Goal: Task Accomplishment & Management: Manage account settings

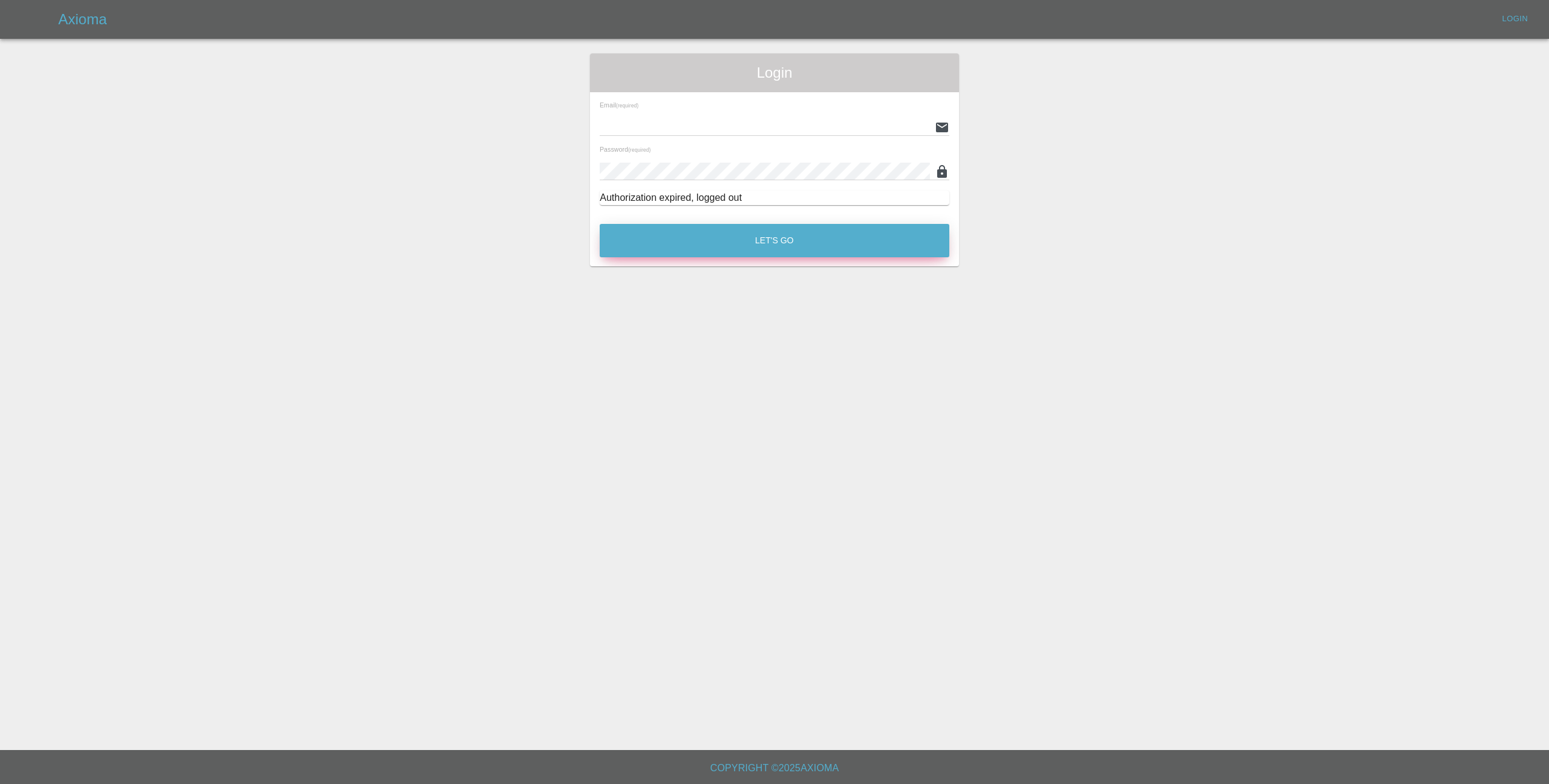
type input "[EMAIL_ADDRESS][DOMAIN_NAME]"
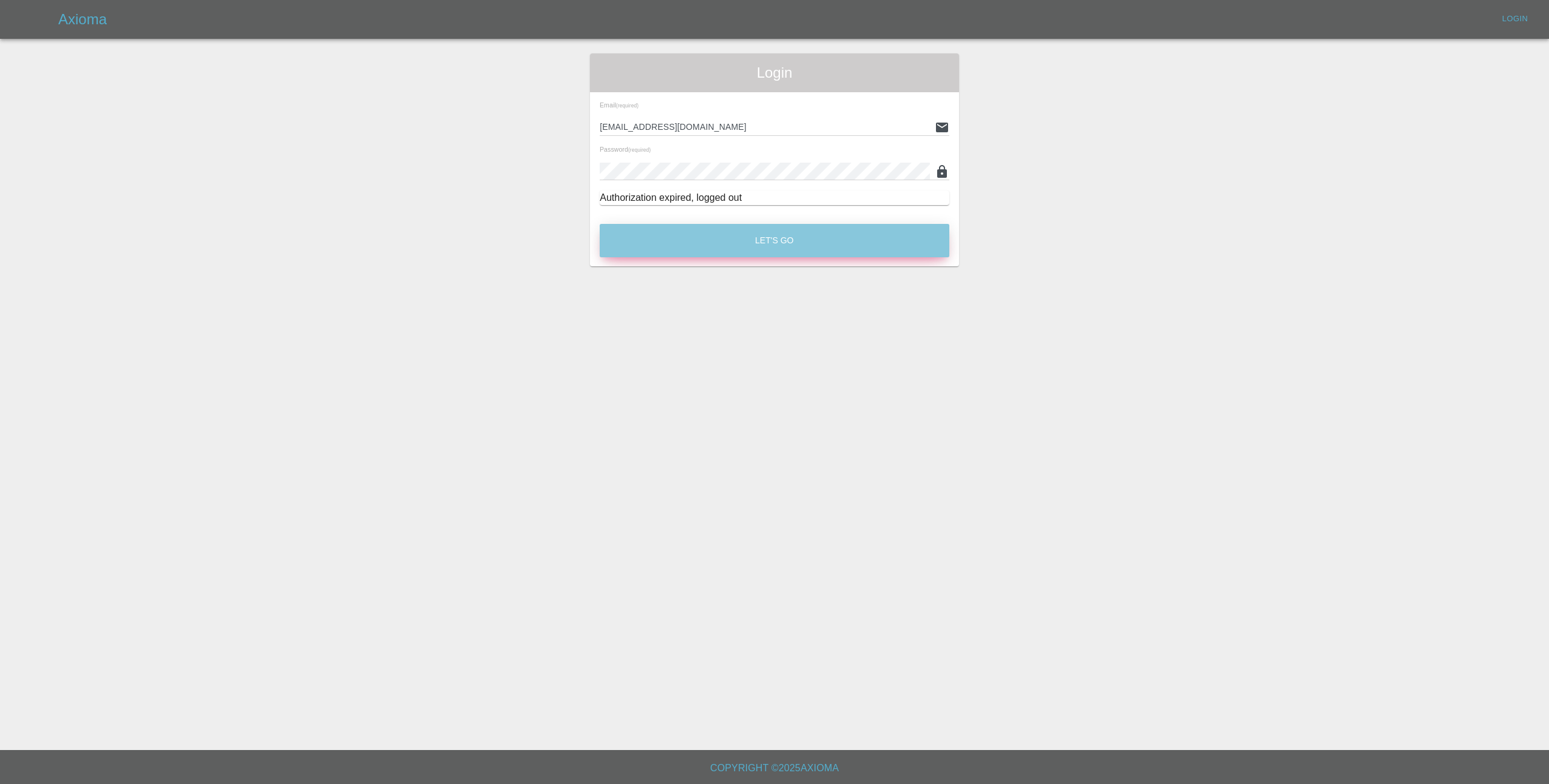
click at [760, 240] on button "Let's Go" at bounding box center [775, 241] width 350 height 33
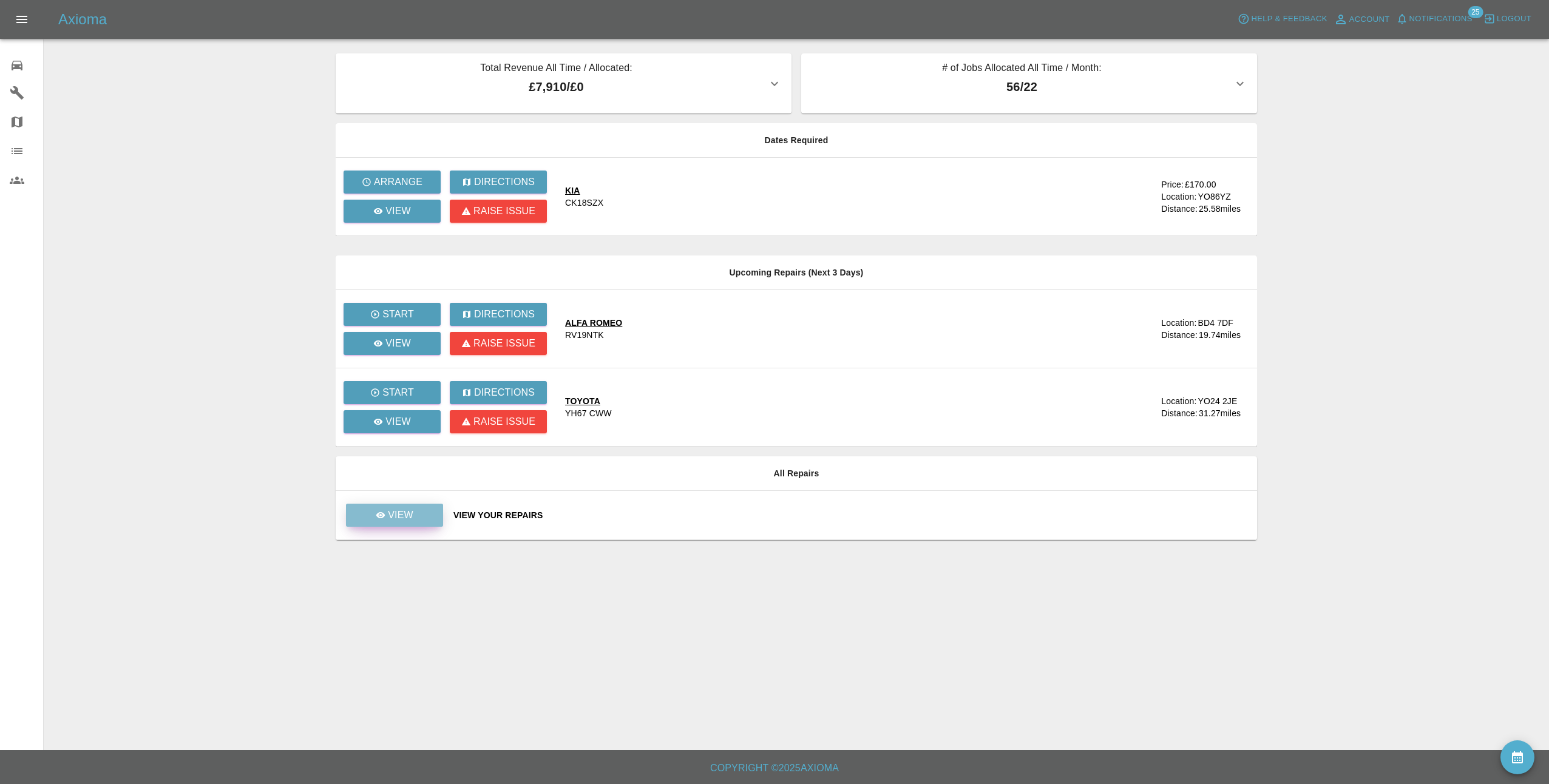
click at [390, 515] on p "View" at bounding box center [401, 516] width 25 height 15
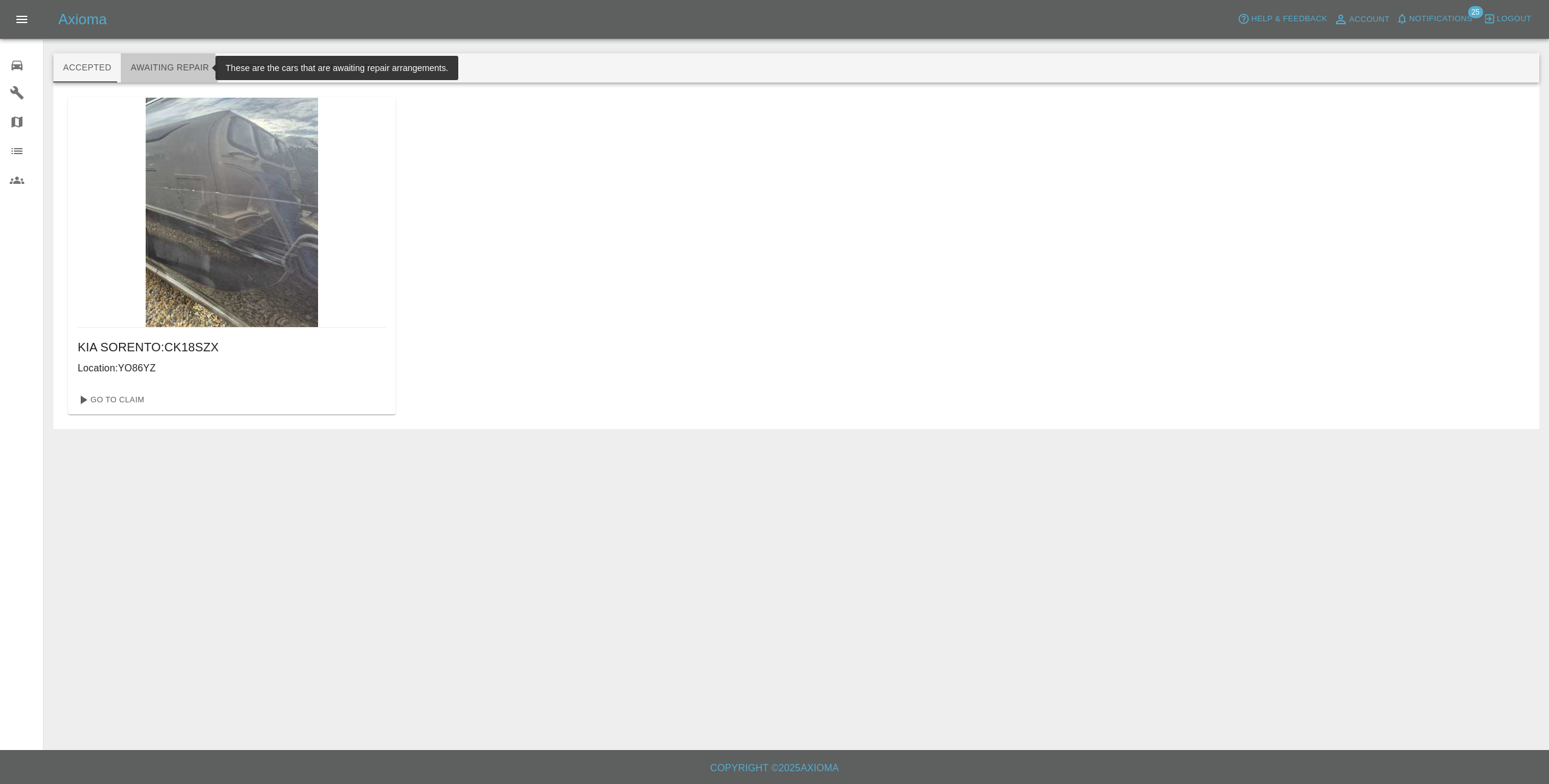
click at [159, 72] on button "Awaiting Repair" at bounding box center [169, 68] width 98 height 29
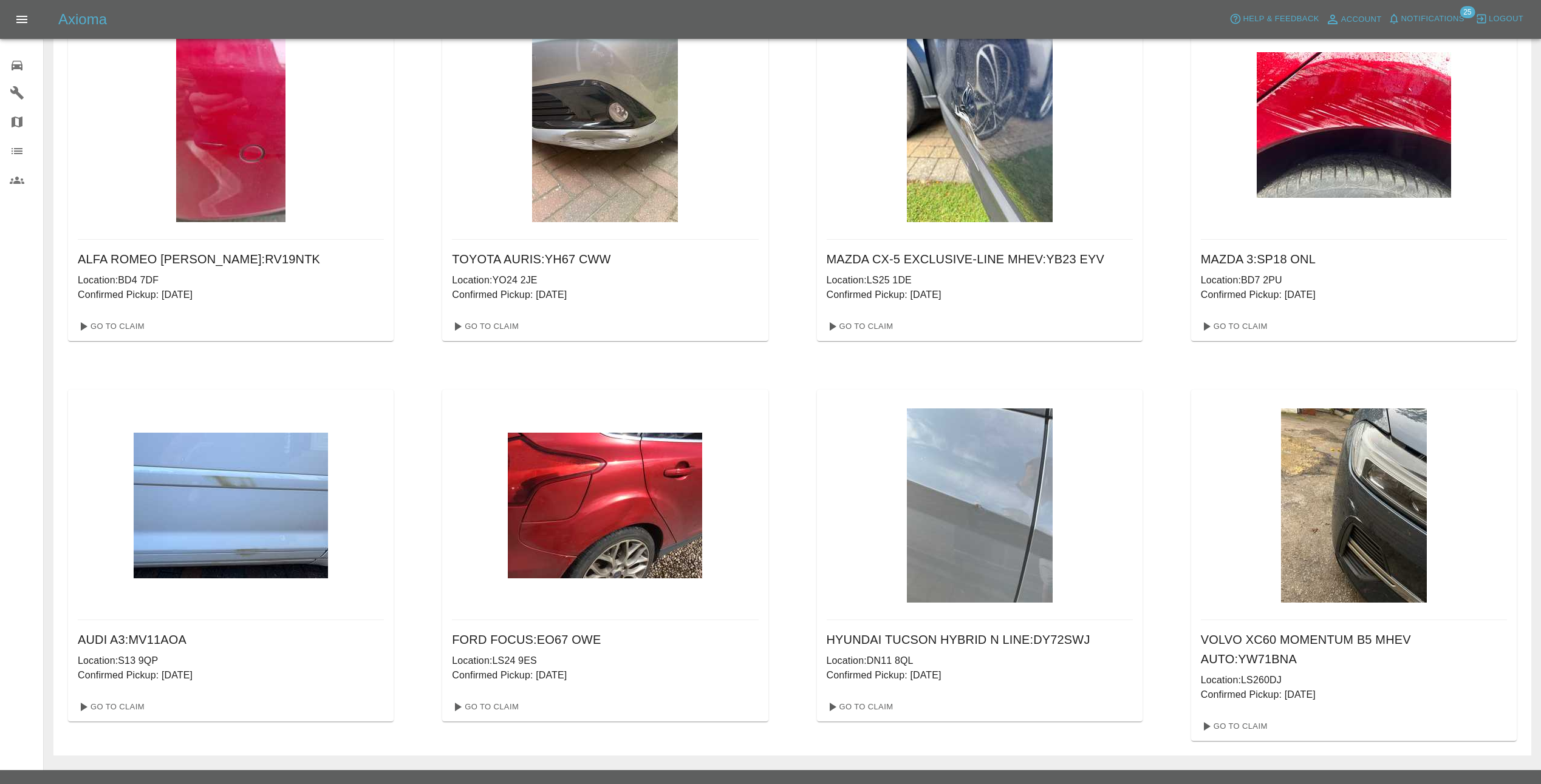
scroll to position [88, 0]
click at [486, 702] on link "Go To Claim" at bounding box center [484, 706] width 74 height 19
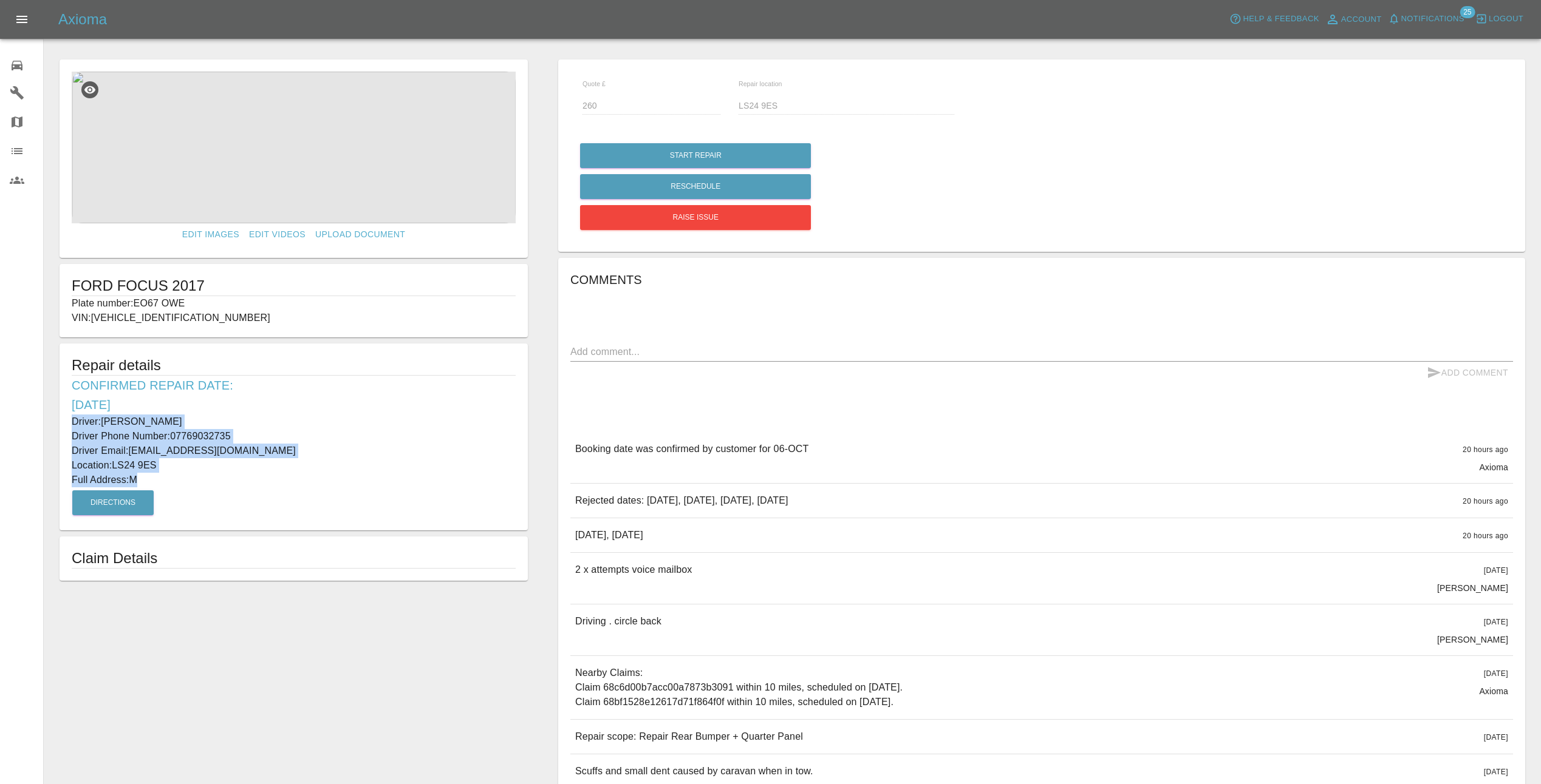
drag, startPoint x: 70, startPoint y: 421, endPoint x: 201, endPoint y: 477, distance: 142.5
click at [201, 477] on div "Repair details Confirmed Repair Date: 06/10/25 Driver: Andrew Lowe Driver Phone…" at bounding box center [294, 437] width 468 height 187
copy div "Driver: Andrew Lowe Driver Phone Number: 07769032735 Driver Email: andrewlowe19…"
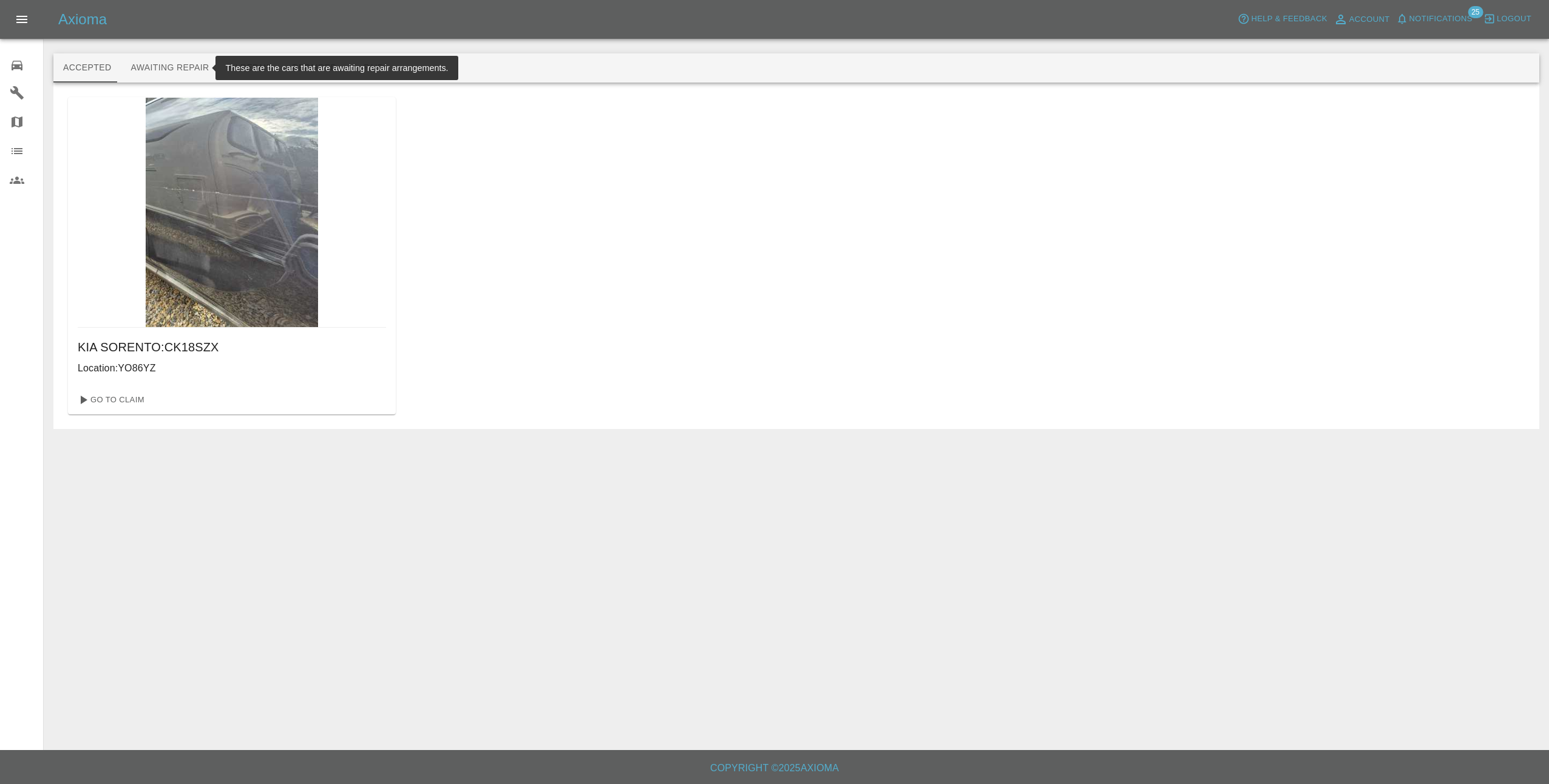
click at [152, 68] on button "Awaiting Repair" at bounding box center [169, 68] width 98 height 29
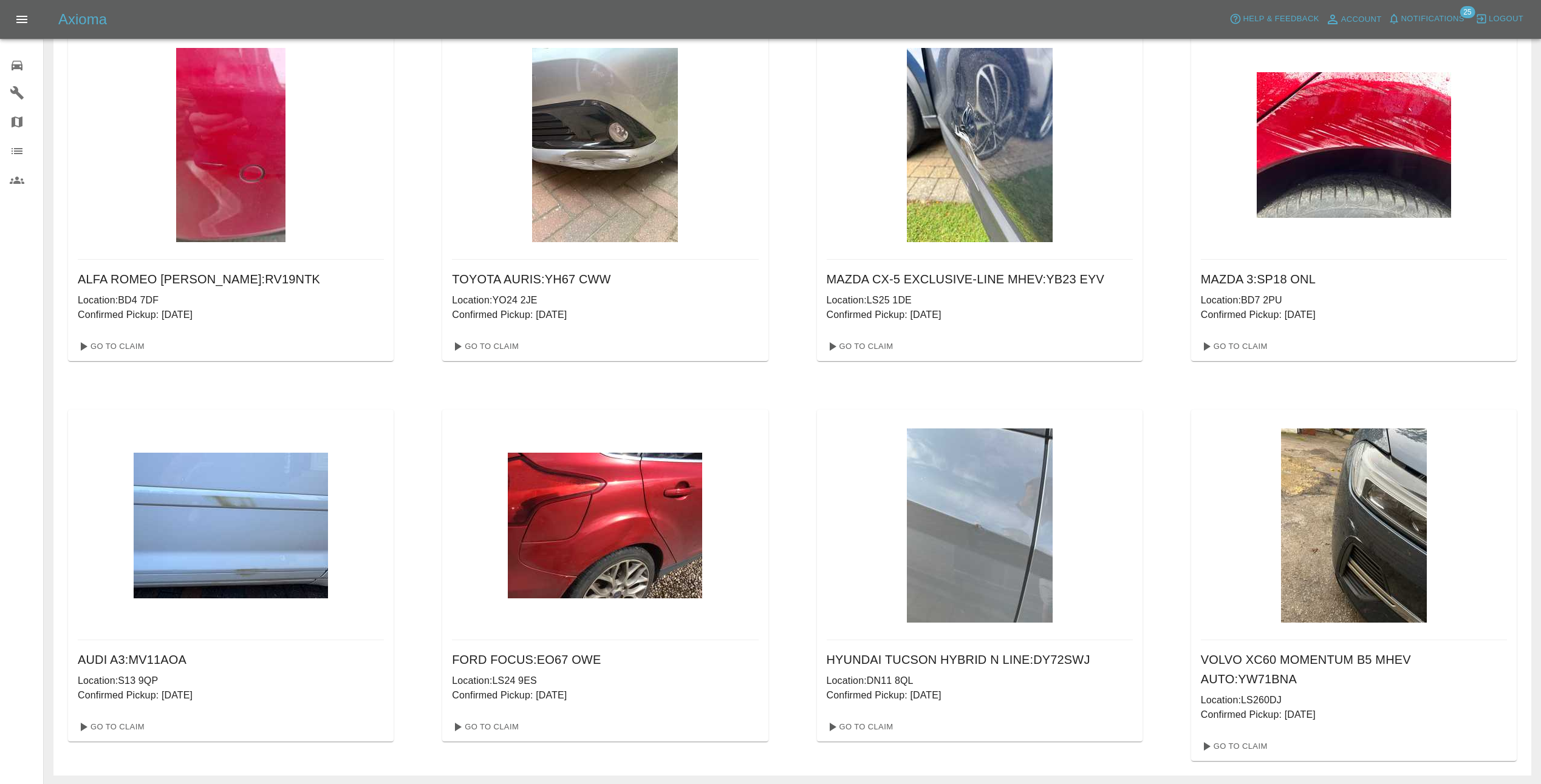
scroll to position [88, 0]
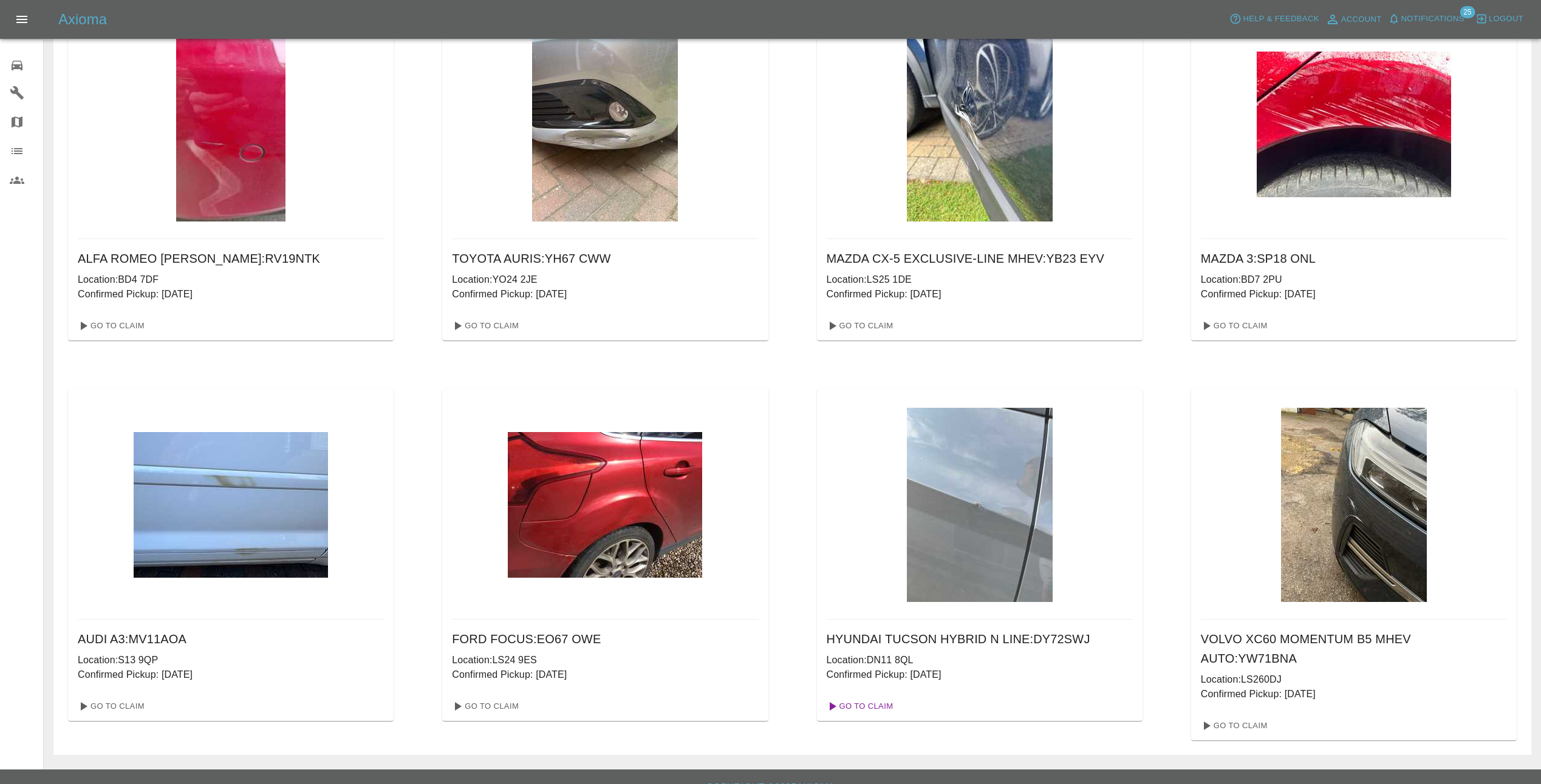
click at [872, 705] on link "Go To Claim" at bounding box center [859, 706] width 74 height 19
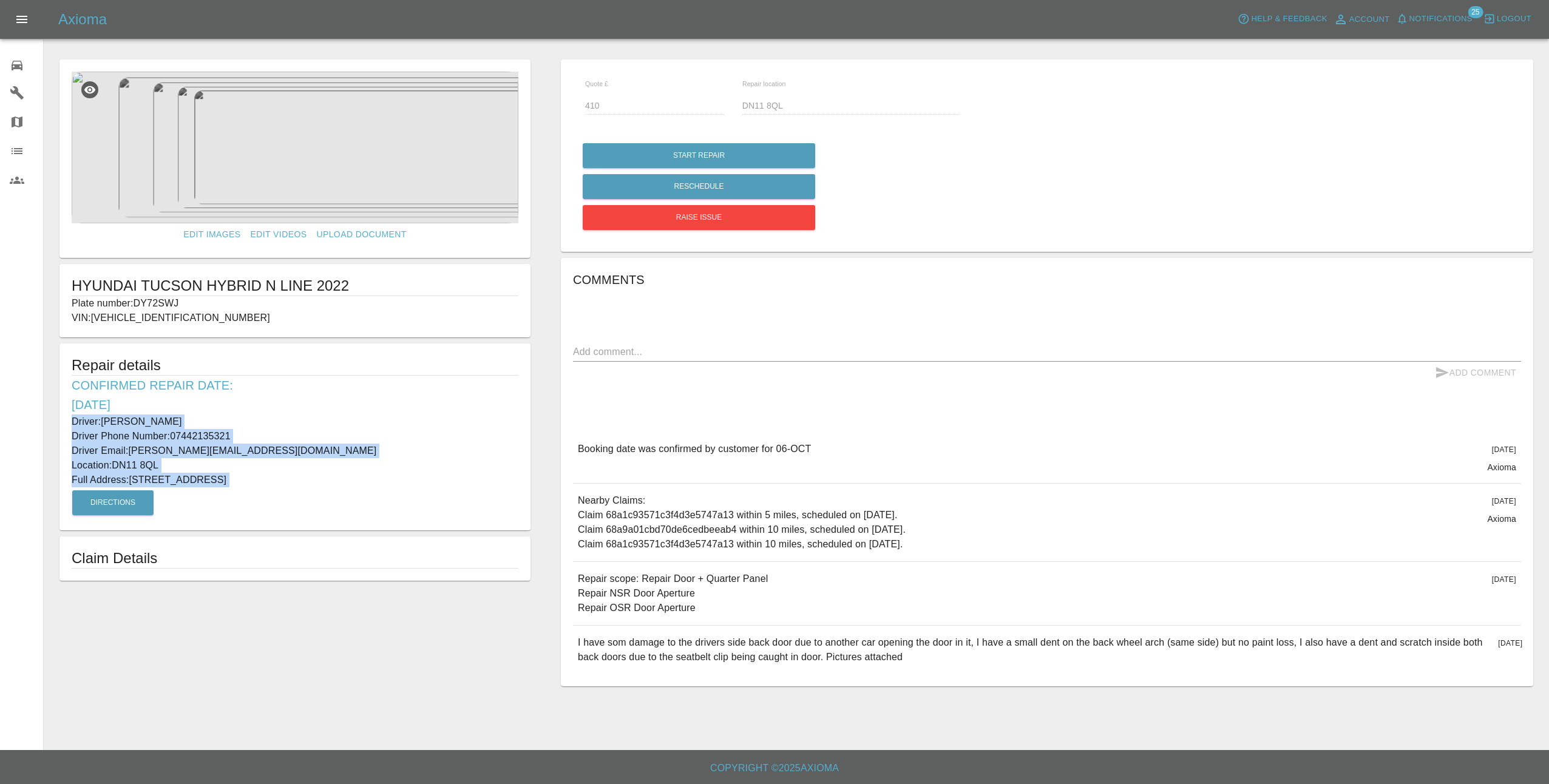
drag, startPoint x: 71, startPoint y: 419, endPoint x: 356, endPoint y: 498, distance: 295.7
click at [356, 498] on div "Repair details Confirmed Repair Date: 06/10/25 Driver: Matthew Dyer Driver Phon…" at bounding box center [295, 437] width 471 height 187
copy div "Driver: Matthew Dyer Driver Phone Number: 07442135321 Driver Email: matthew.dye…"
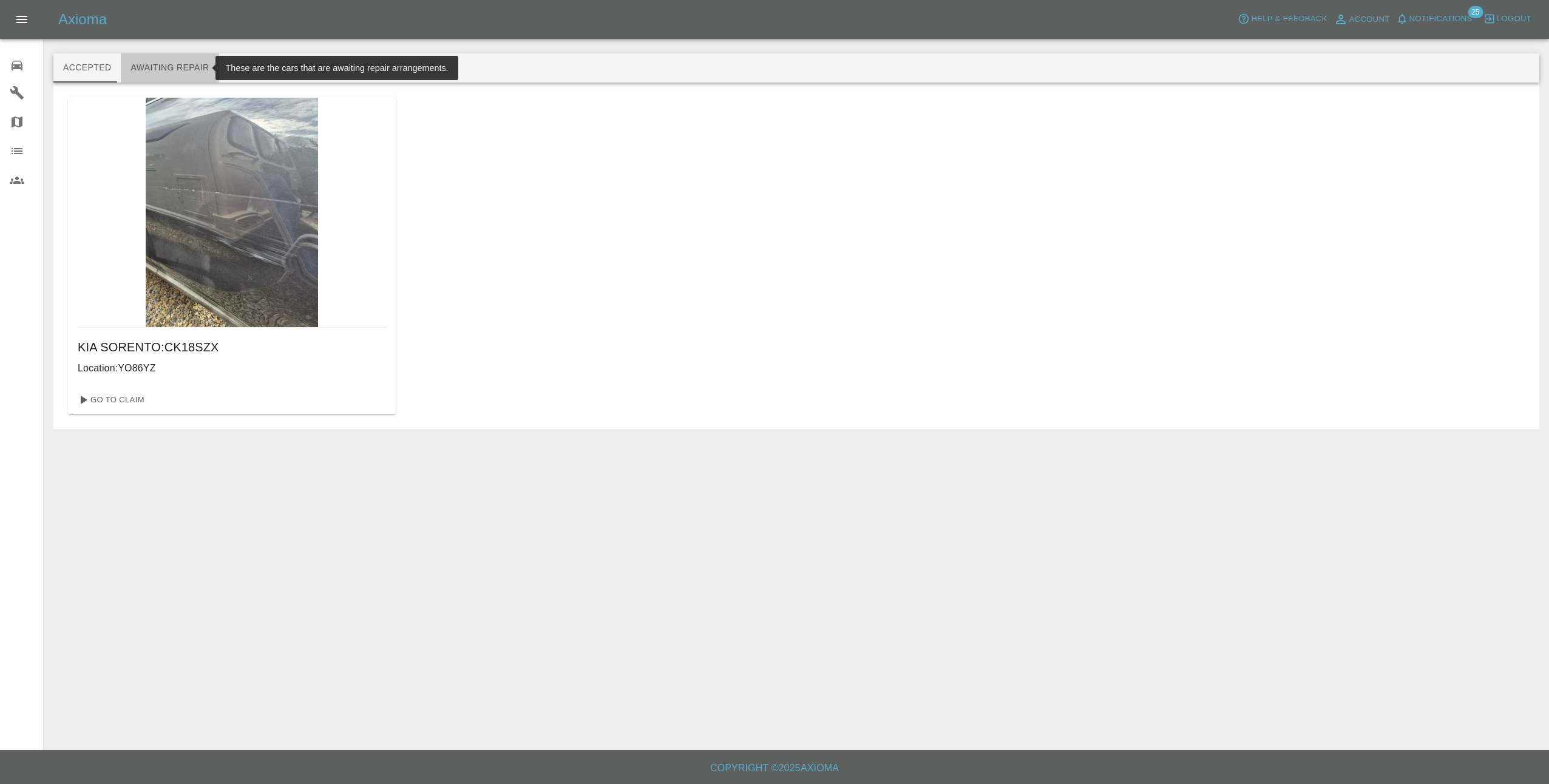
click at [167, 70] on button "Awaiting Repair" at bounding box center [169, 68] width 98 height 29
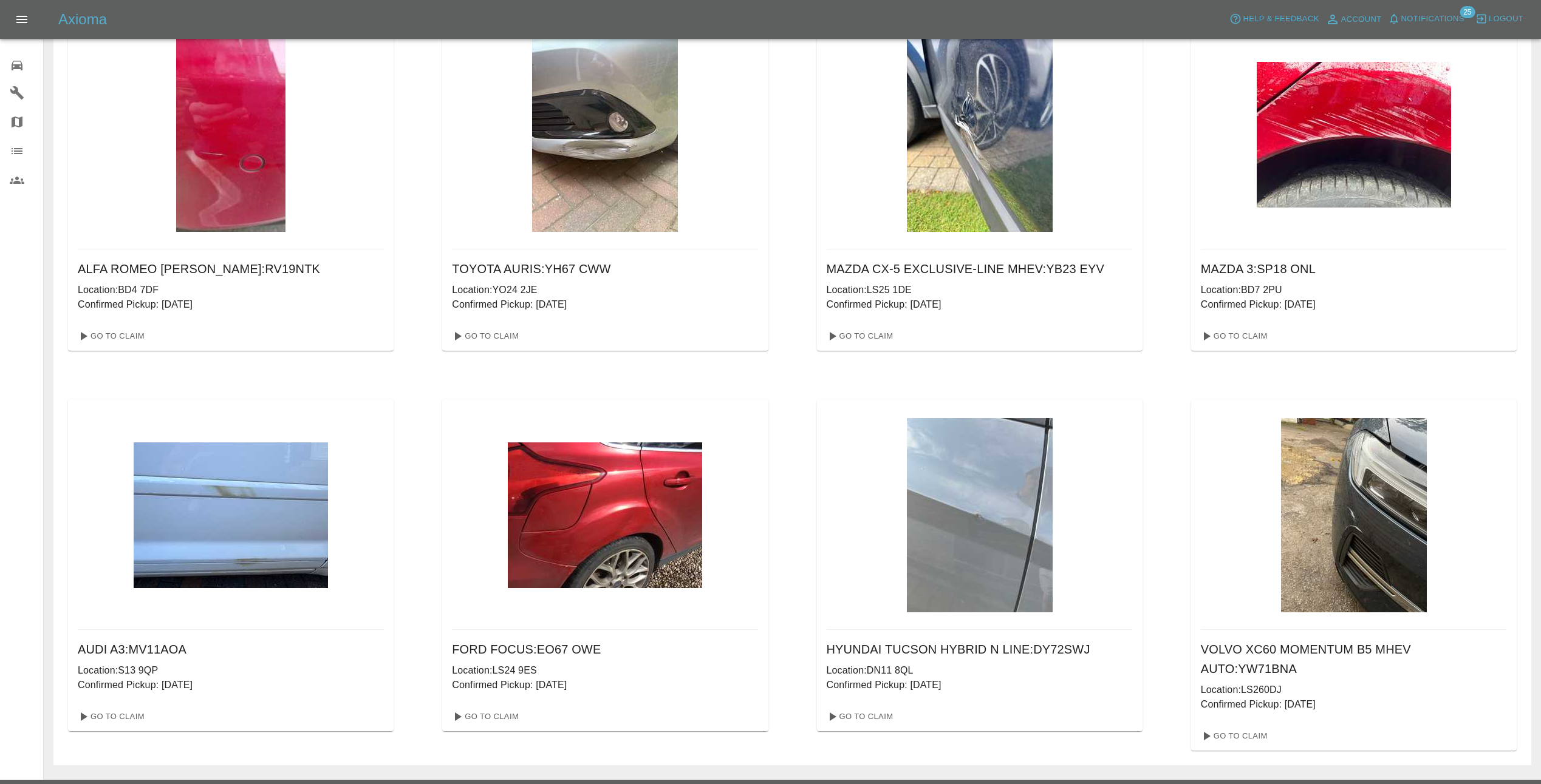
scroll to position [88, 0]
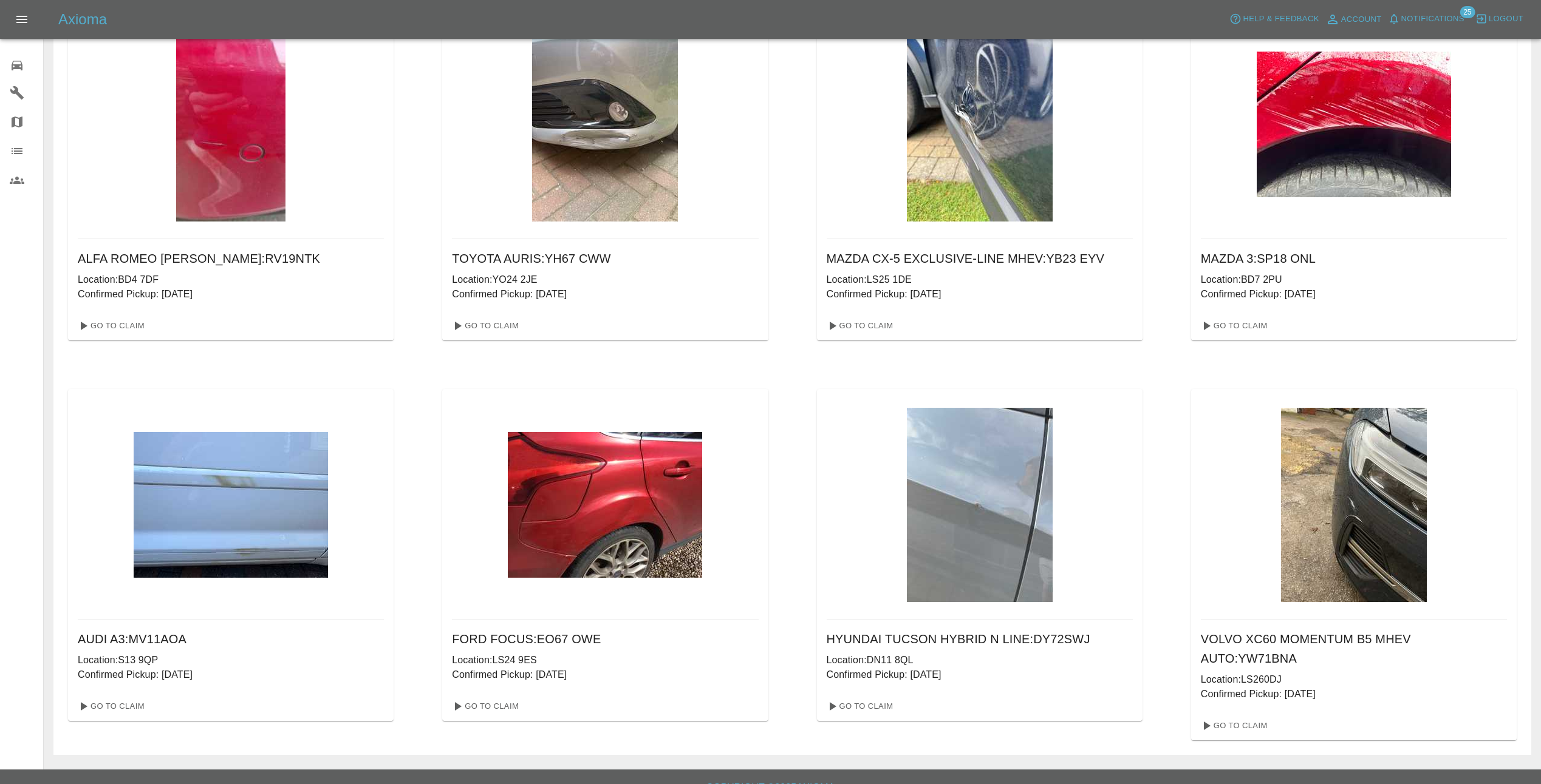
click at [118, 696] on div "Go To Claim" at bounding box center [231, 706] width 326 height 29
click at [122, 702] on link "Go To Claim" at bounding box center [110, 706] width 74 height 19
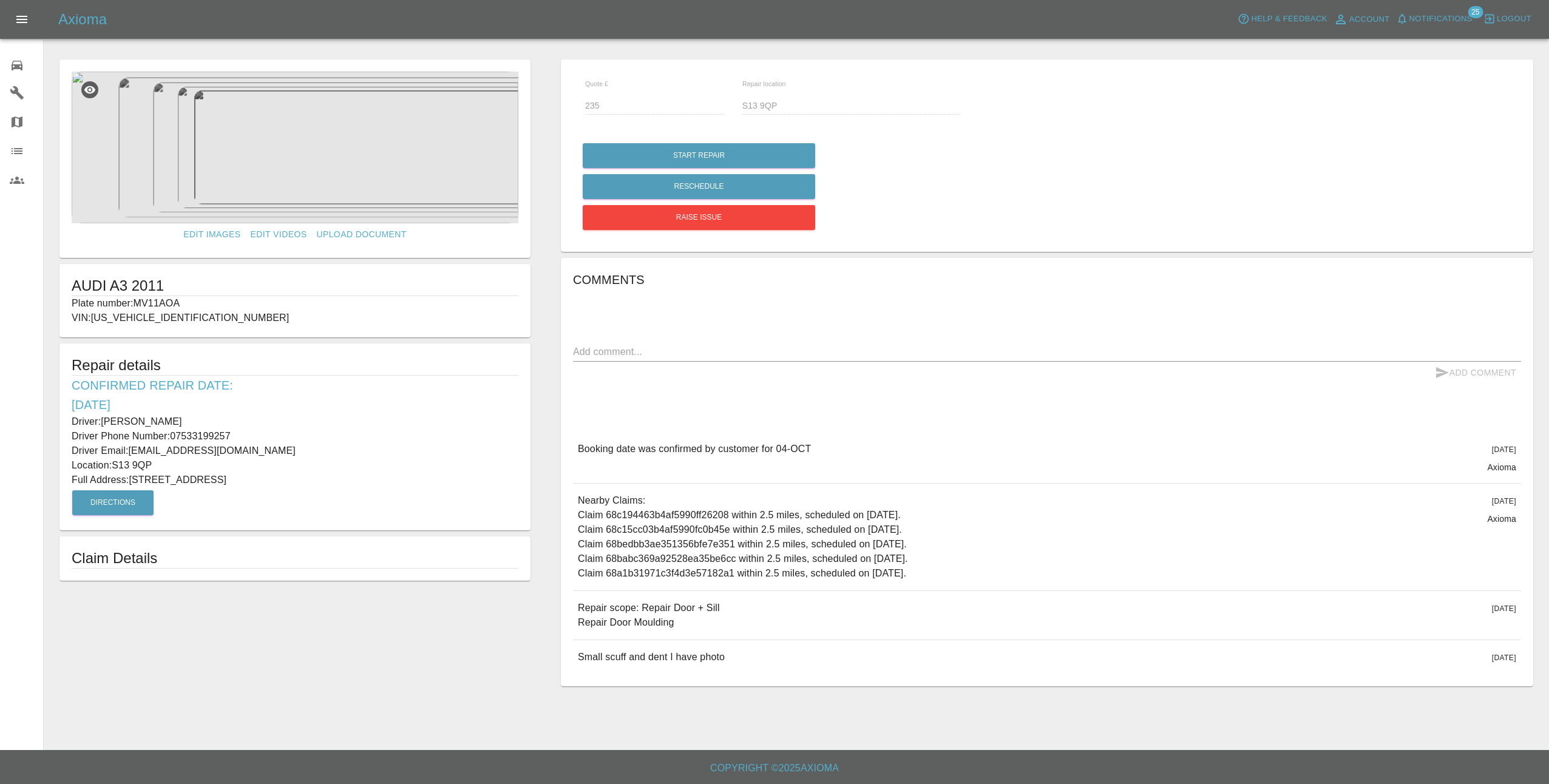
drag, startPoint x: 66, startPoint y: 419, endPoint x: 346, endPoint y: 481, distance: 286.8
click at [346, 481] on div "Repair details Confirmed Repair Date: 04/10/25 Driver: Zack Nguyen Driver Phone…" at bounding box center [295, 437] width 471 height 187
copy div "Driver: Zack Nguyen Driver Phone Number: 07533199257 Driver Email: zacknguyen27…"
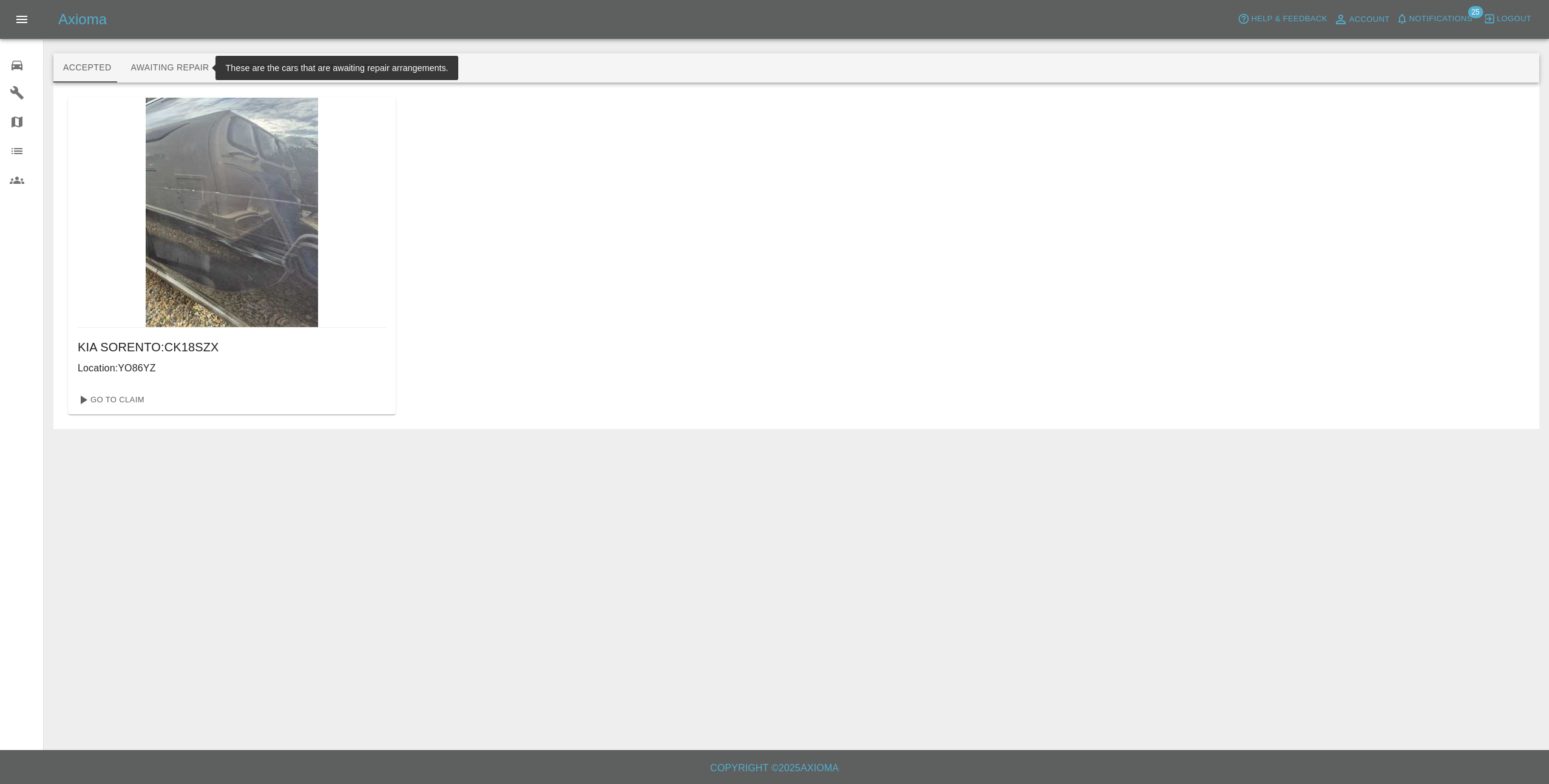
click at [160, 66] on button "Awaiting Repair" at bounding box center [169, 68] width 98 height 29
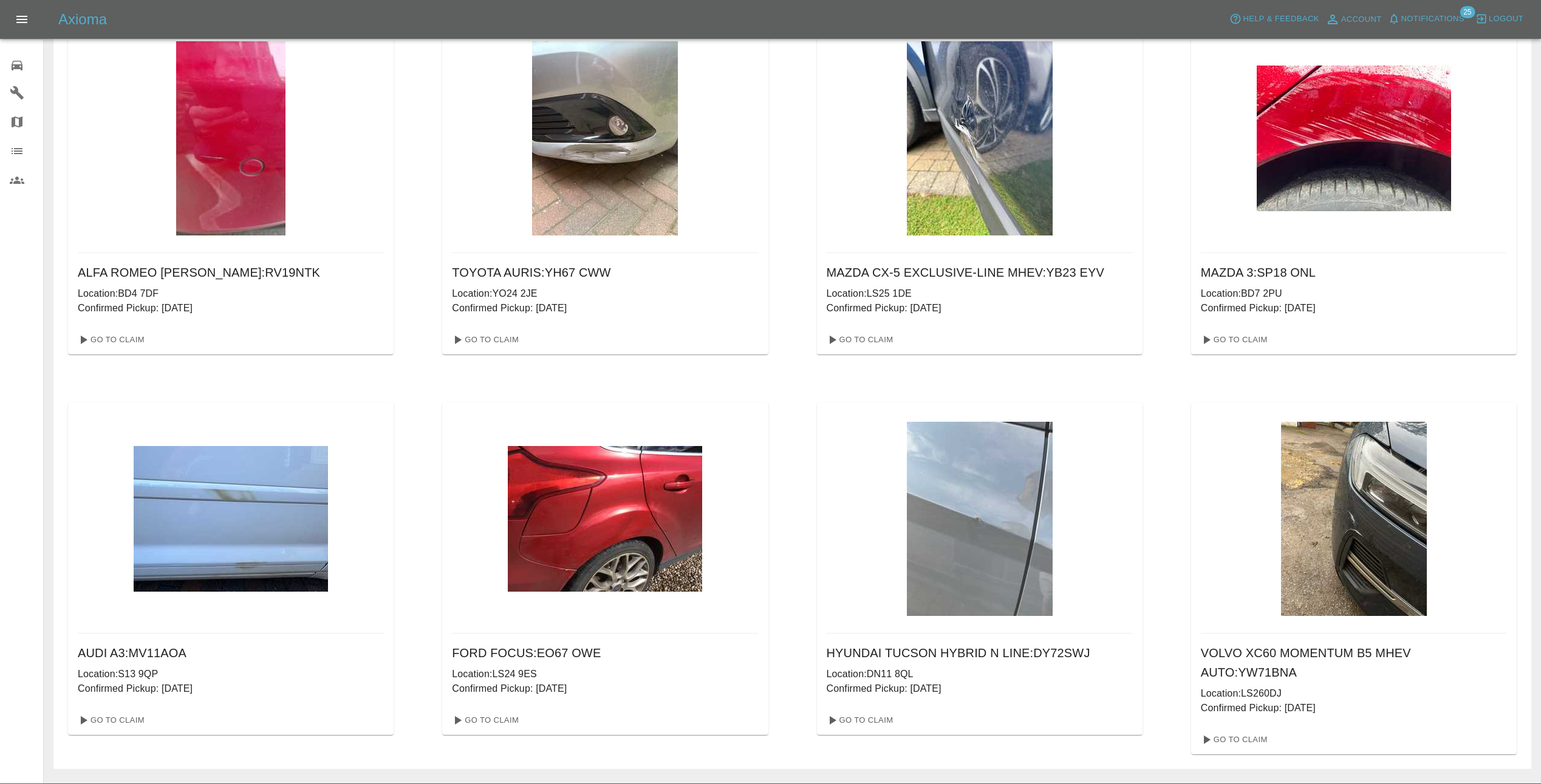
scroll to position [88, 0]
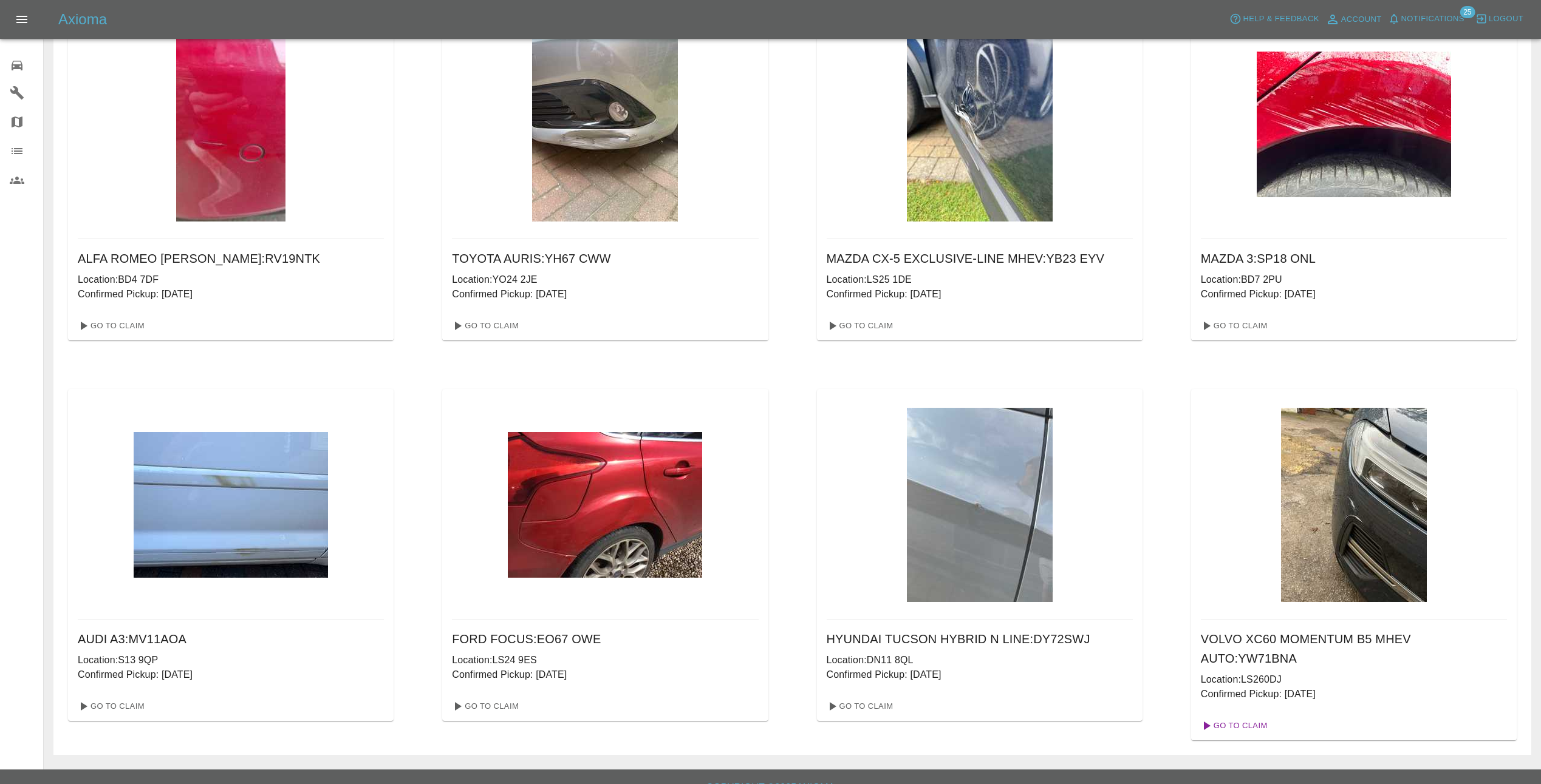
click at [1231, 716] on link "Go To Claim" at bounding box center [1233, 726] width 74 height 19
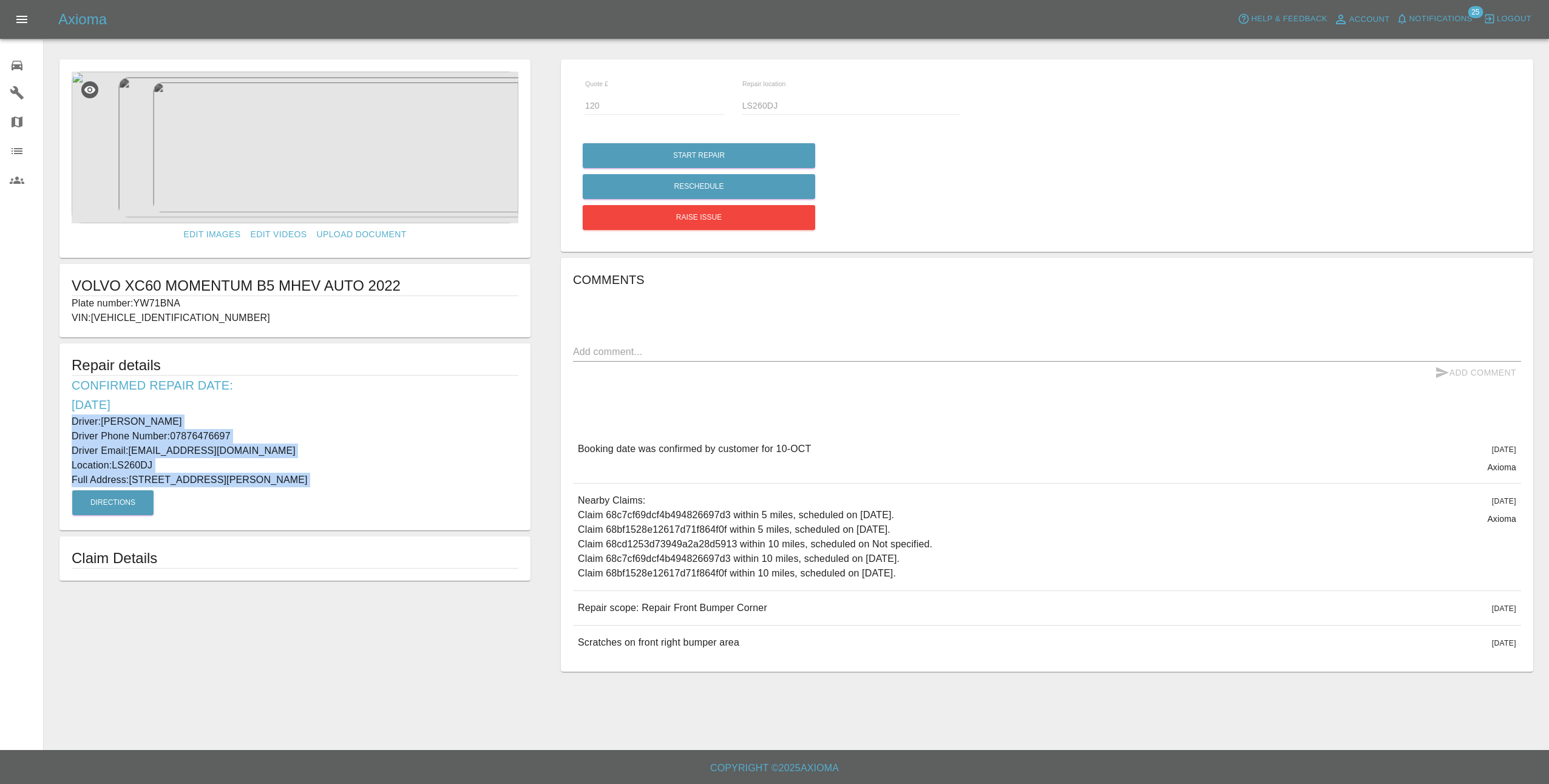
drag, startPoint x: 74, startPoint y: 419, endPoint x: 331, endPoint y: 491, distance: 266.9
click at [331, 491] on div "Repair details Confirmed Repair Date: 10/10/25 Driver: Paul Reilly Driver Phone…" at bounding box center [295, 437] width 471 height 187
copy div "Driver: Paul Reilly Driver Phone Number: 07876476697 Driver Email: warmsy@hotma…"
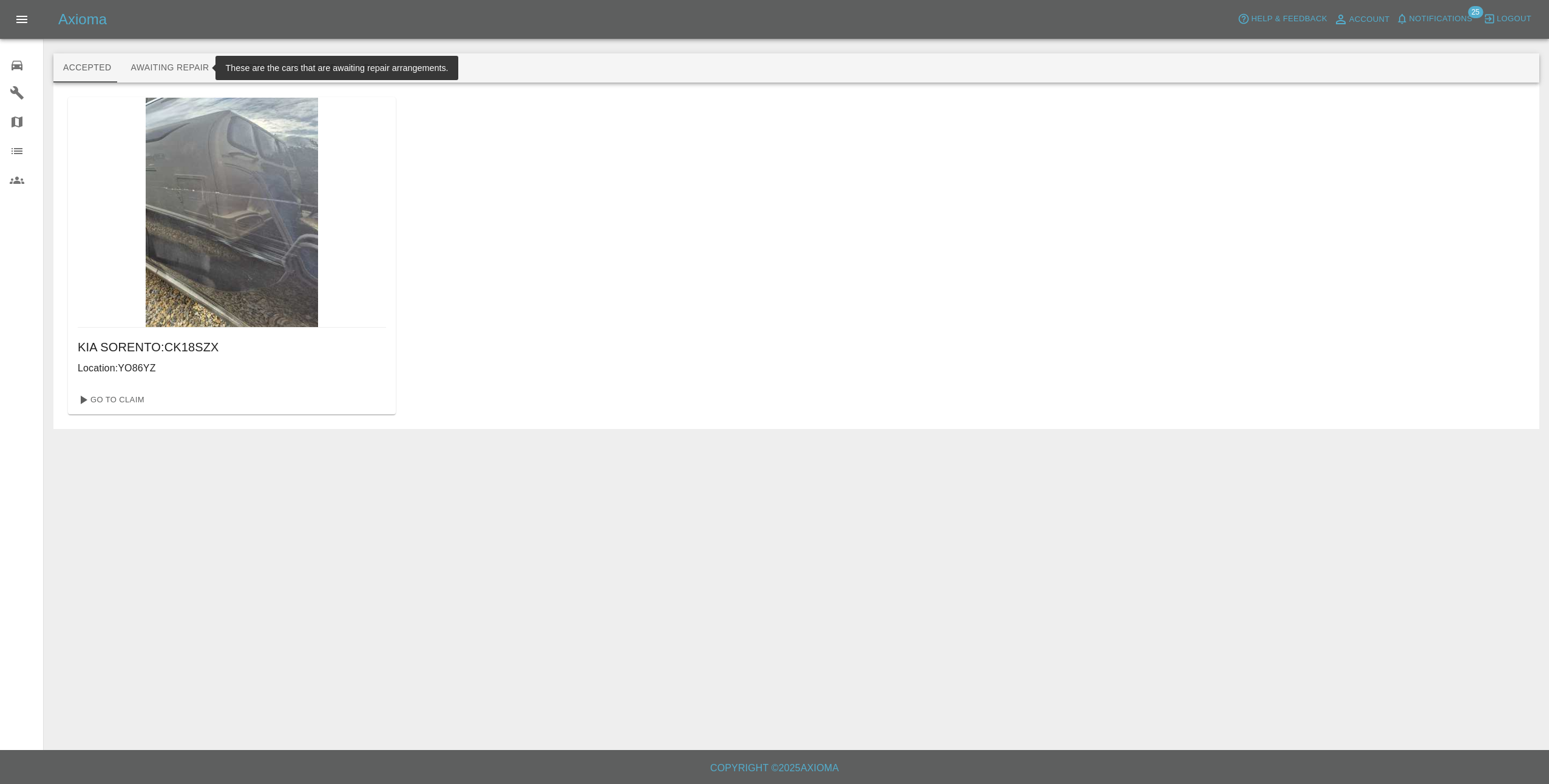
click at [186, 66] on button "Awaiting Repair" at bounding box center [169, 68] width 98 height 29
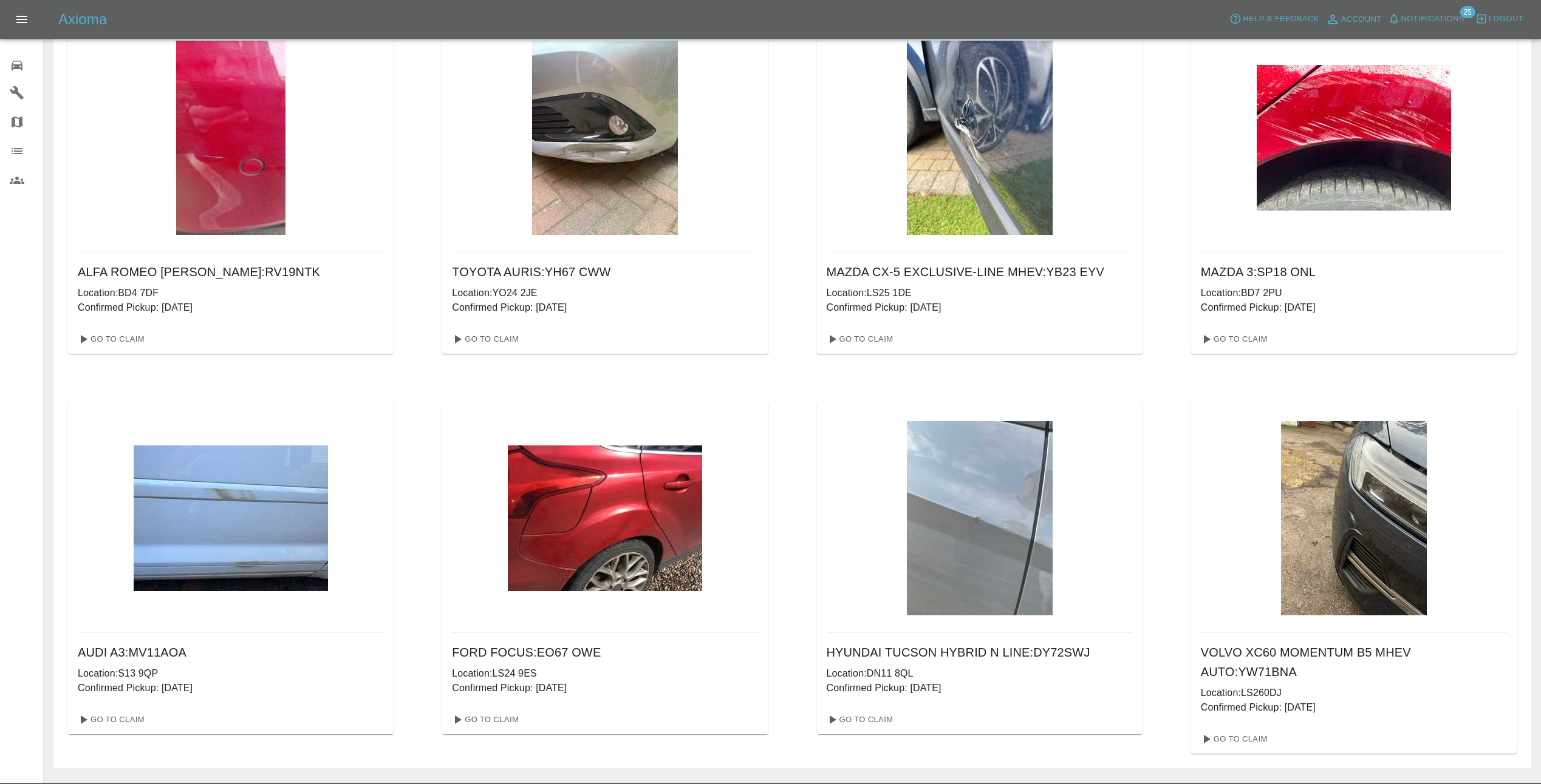
scroll to position [88, 0]
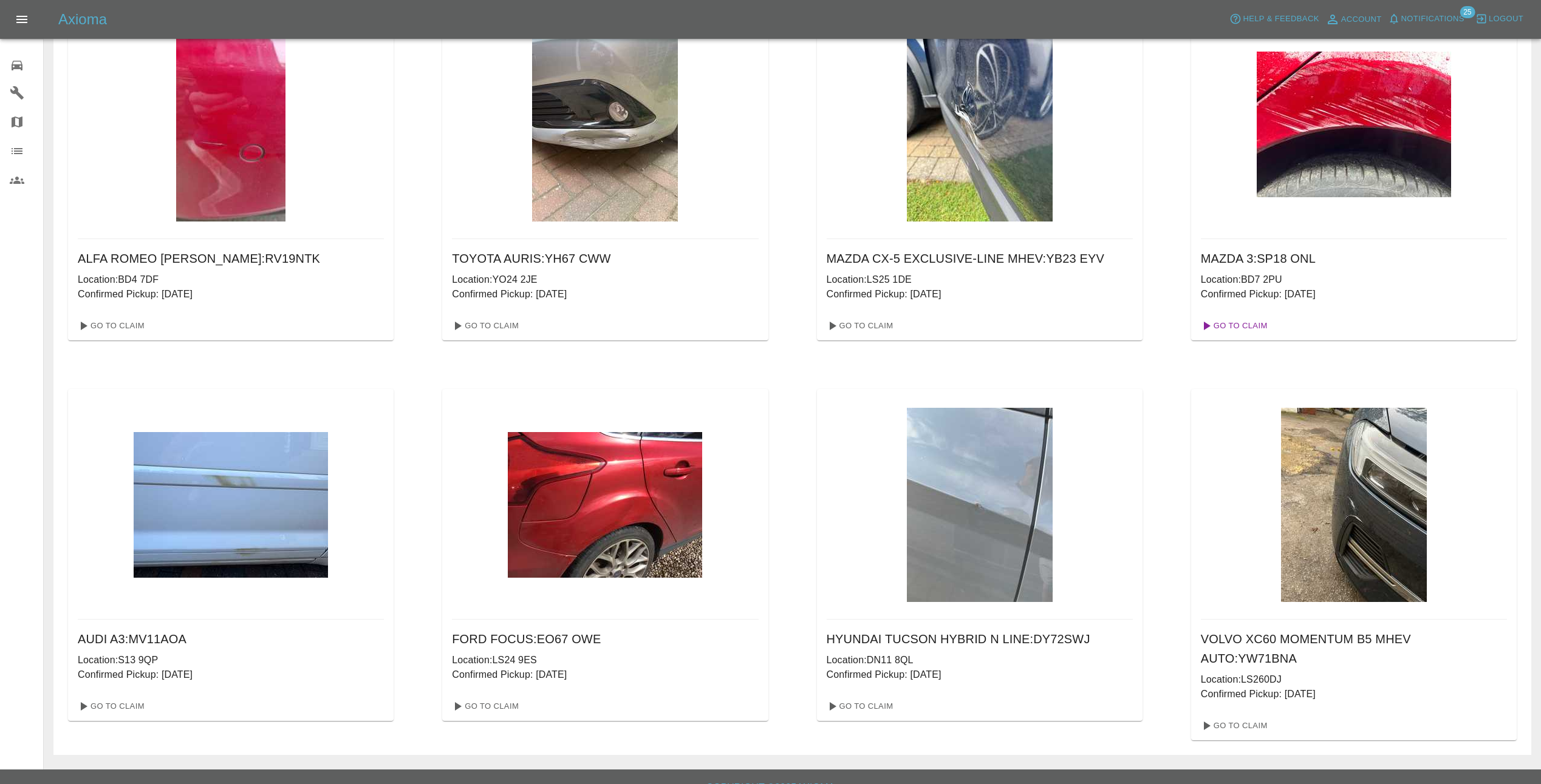
click at [1240, 321] on link "Go To Claim" at bounding box center [1233, 326] width 74 height 19
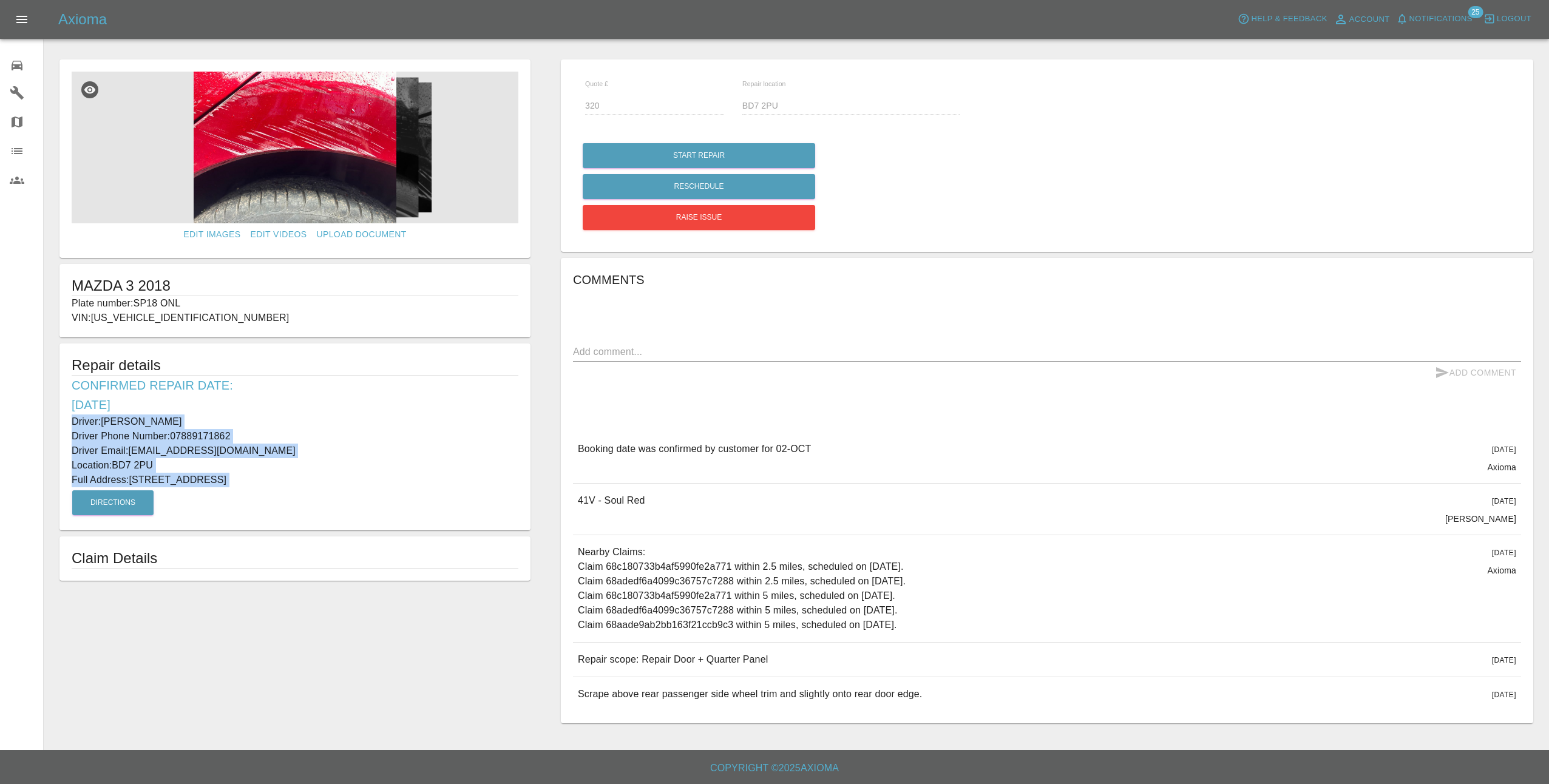
drag, startPoint x: 73, startPoint y: 419, endPoint x: 361, endPoint y: 493, distance: 297.4
click at [361, 493] on div "Repair details Confirmed Repair Date: 02/10/25 Driver: Bilal Ali Driver Phone N…" at bounding box center [295, 437] width 471 height 187
copy div "Driver: Bilal Ali Driver Phone Number: 07889171862 Driver Email: bilal_ali87@ho…"
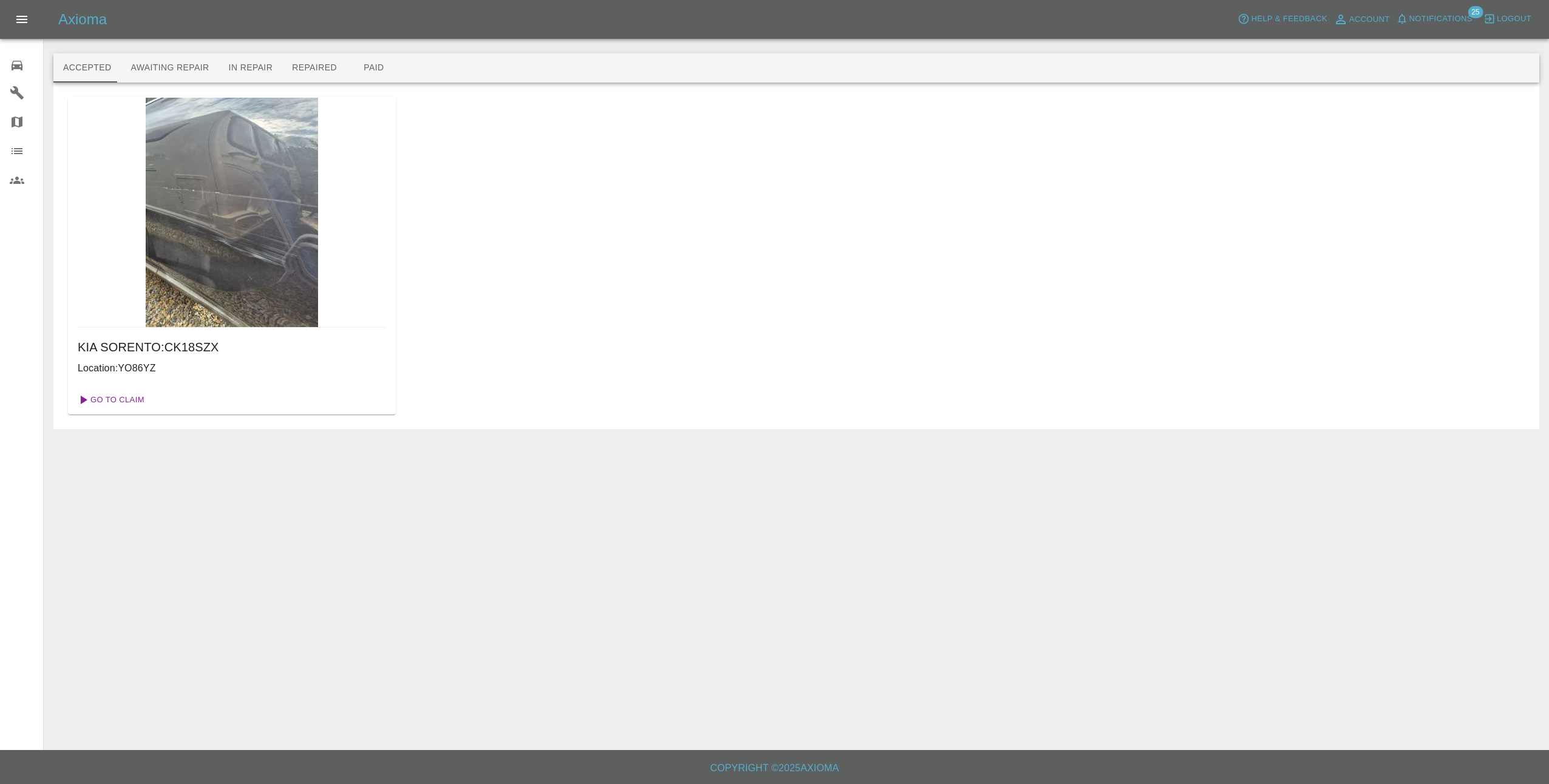
click at [122, 398] on link "Go To Claim" at bounding box center [110, 399] width 74 height 19
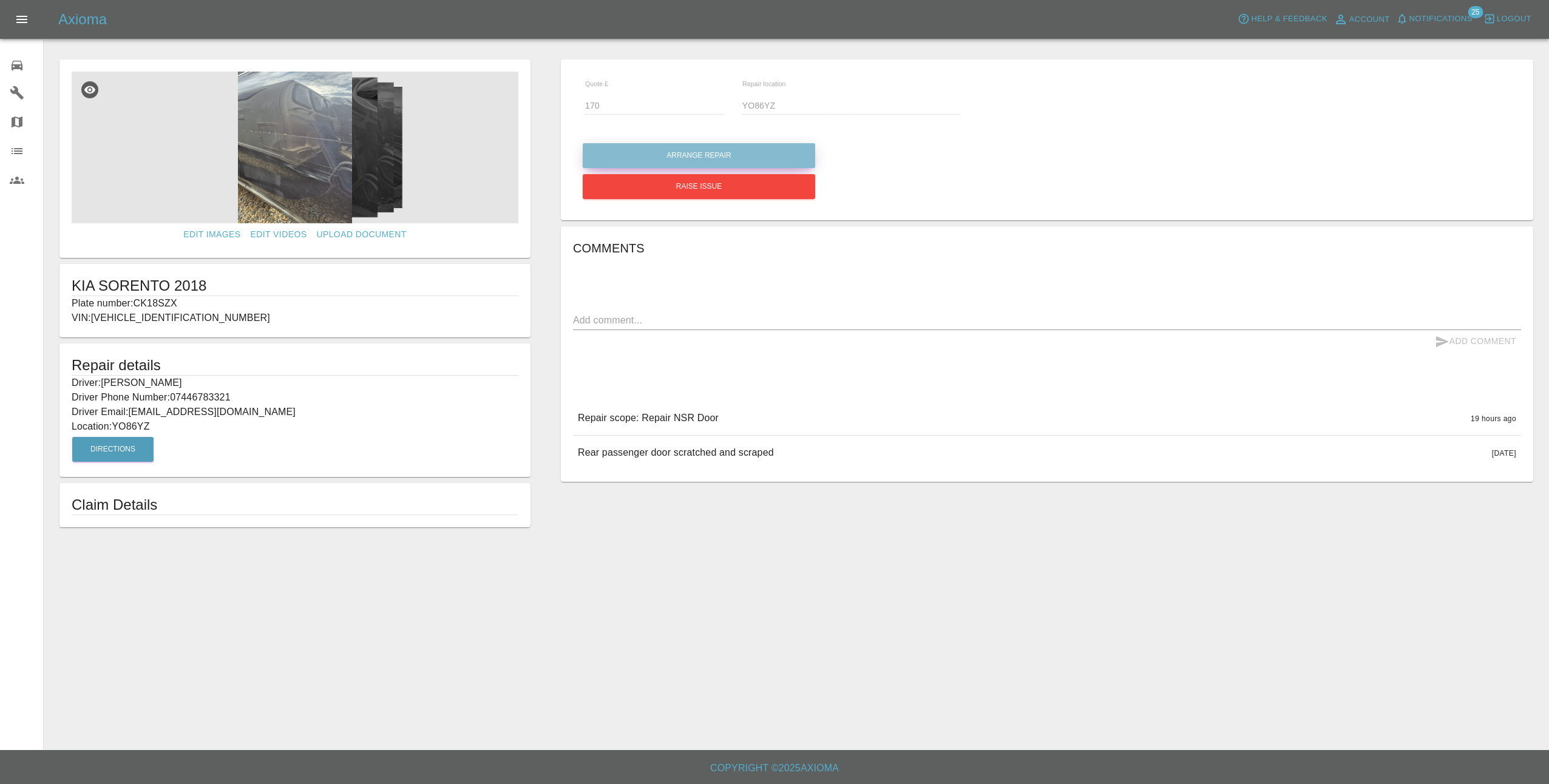
click at [691, 147] on button "Arrange Repair" at bounding box center [699, 155] width 233 height 25
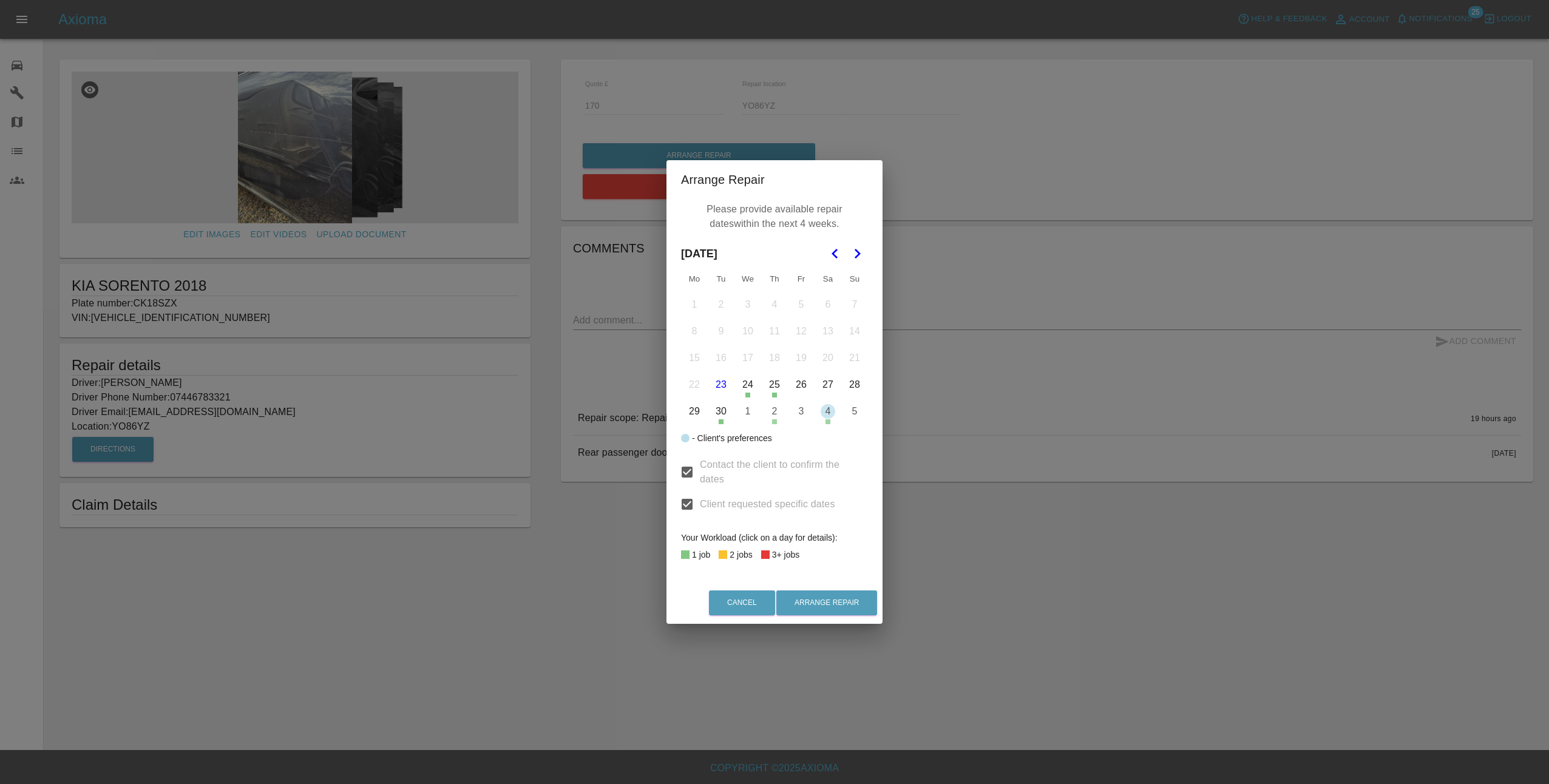
click at [857, 251] on polygon "Go to the Next Month" at bounding box center [857, 254] width 6 height 10
click at [723, 330] on button "7" at bounding box center [721, 332] width 25 height 25
click at [748, 332] on button "8" at bounding box center [748, 332] width 25 height 25
click at [776, 331] on button "9" at bounding box center [775, 332] width 25 height 25
click at [700, 355] on button "13" at bounding box center [694, 358] width 25 height 25
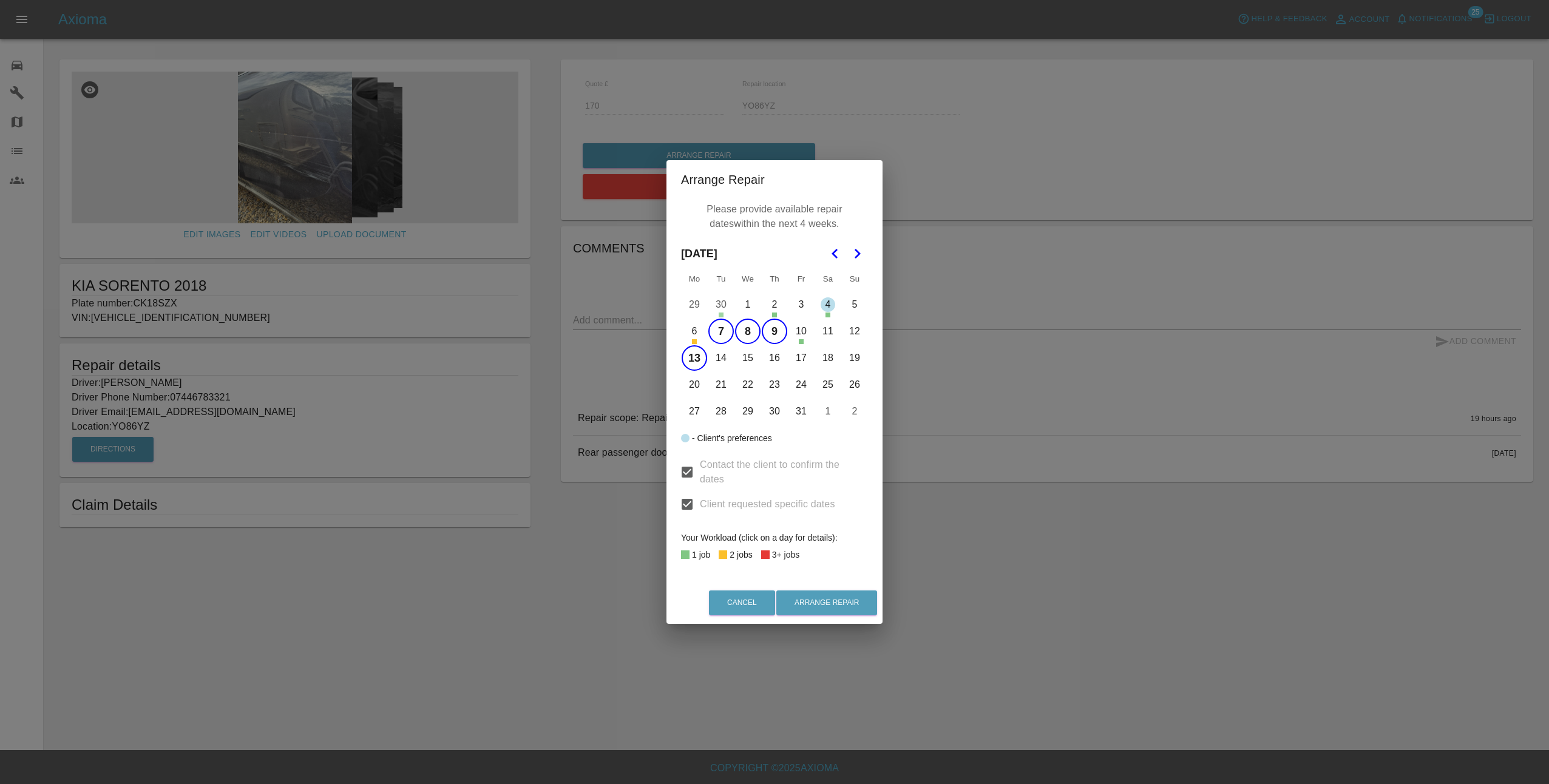
click at [724, 355] on button "14" at bounding box center [721, 358] width 25 height 25
click at [752, 358] on button "15" at bounding box center [748, 358] width 25 height 25
click at [774, 360] on button "16" at bounding box center [775, 358] width 25 height 25
click at [804, 358] on button "17" at bounding box center [801, 358] width 25 height 25
click at [841, 602] on button "Arrange Repair" at bounding box center [827, 603] width 101 height 25
